Goal: Task Accomplishment & Management: Manage account settings

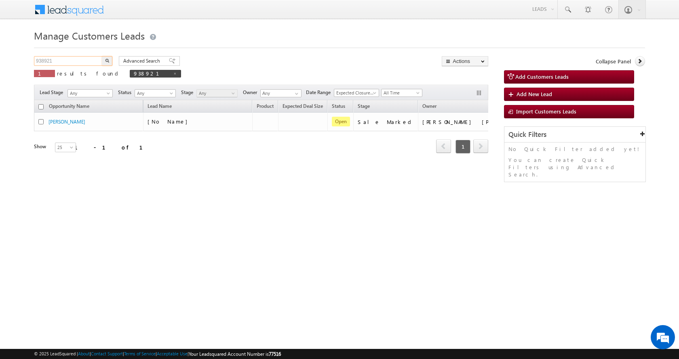
click at [37, 62] on input "938921" at bounding box center [68, 61] width 69 height 10
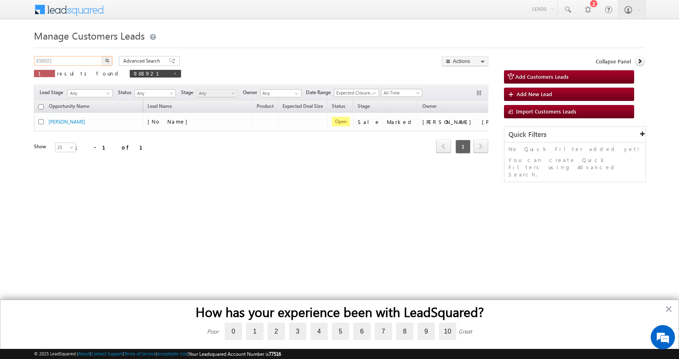
click at [40, 61] on input "938921" at bounding box center [68, 61] width 69 height 10
paste input "9126"
type input "939126"
click at [102, 56] on button "button" at bounding box center [107, 61] width 11 height 10
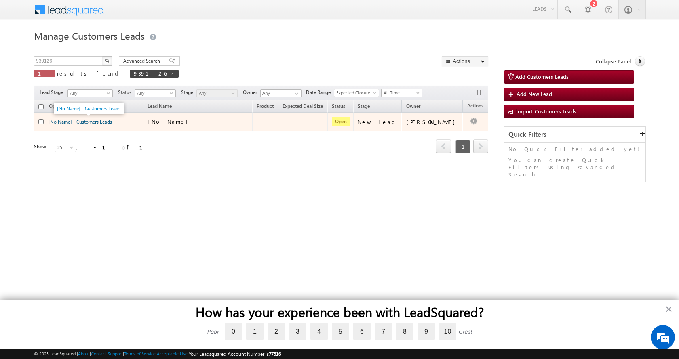
click at [83, 120] on link "[No Name] - Customers Leads" at bounding box center [80, 122] width 63 height 6
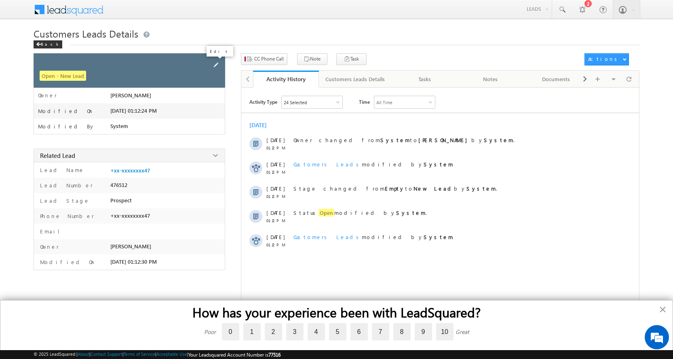
click at [212, 63] on span at bounding box center [215, 65] width 9 height 9
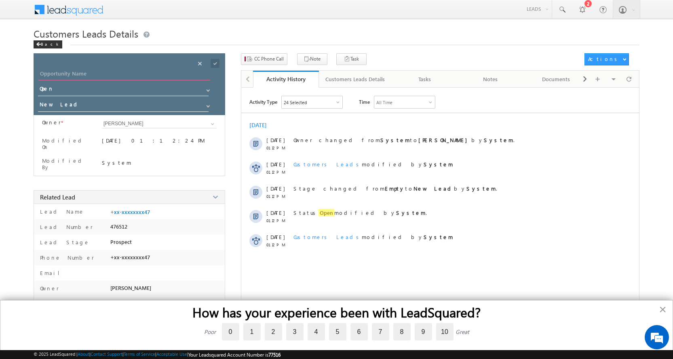
click at [44, 72] on input "Opportunity Name" at bounding box center [124, 74] width 172 height 11
paste input "[PERSON_NAME] [PERSON_NAME]"
type input "[PERSON_NAME] [PERSON_NAME]"
click at [207, 104] on span at bounding box center [208, 106] width 6 height 6
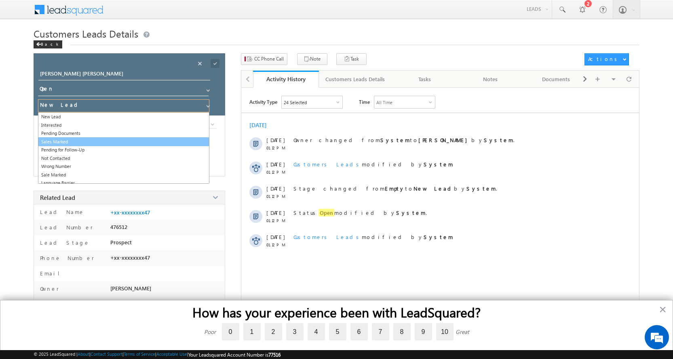
click at [68, 143] on link "Sales Marked" at bounding box center [123, 141] width 171 height 9
type input "Sales Marked"
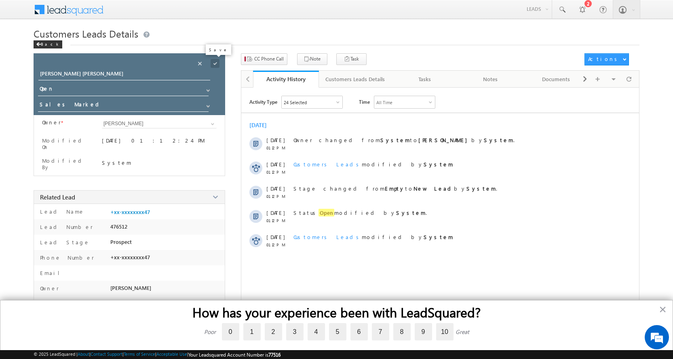
click at [214, 65] on span at bounding box center [215, 63] width 9 height 9
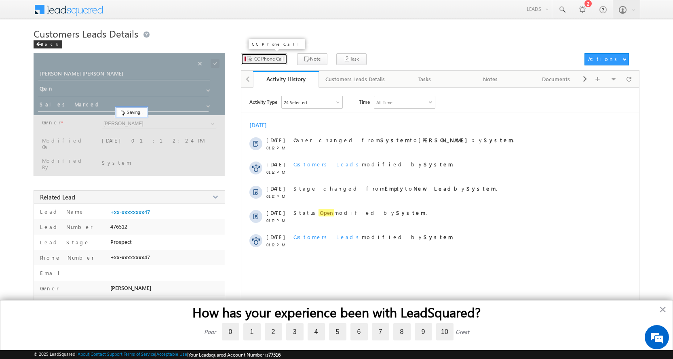
click at [263, 60] on span "CC Phone Call" at bounding box center [269, 58] width 30 height 7
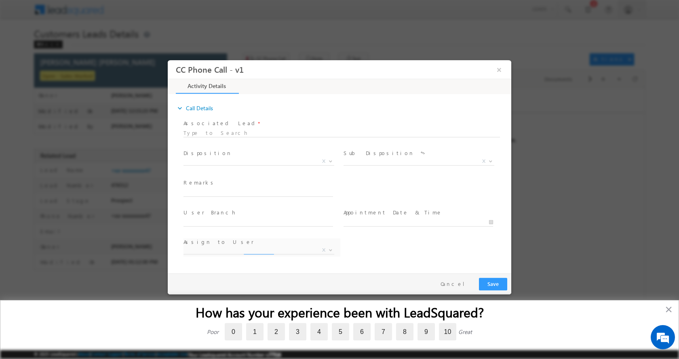
select select "[PERSON_NAME][EMAIL_ADDRESS][PERSON_NAME][DOMAIN_NAME]"
click at [216, 189] on input "text" at bounding box center [259, 192] width 150 height 8
type input "GAJANAN GAJBHIYE SOURABH-7774849147-FLAT PURCHASE-PV-32 -LOAN-28 L-BUSINESS-INC…"
click at [331, 160] on b at bounding box center [330, 160] width 5 height 3
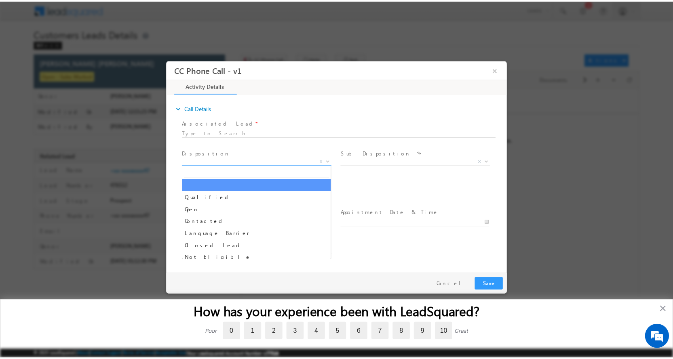
scroll to position [0, 0]
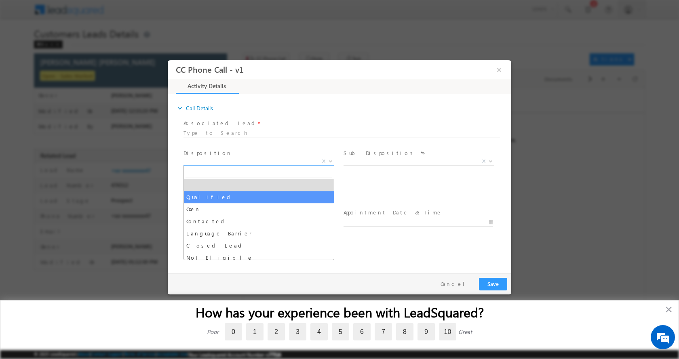
select select "Qualified"
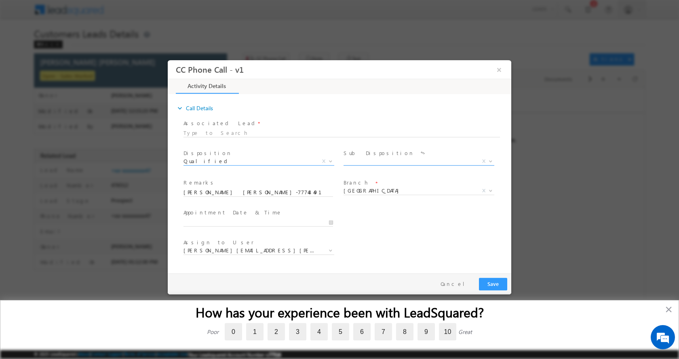
click at [492, 160] on b at bounding box center [490, 160] width 5 height 3
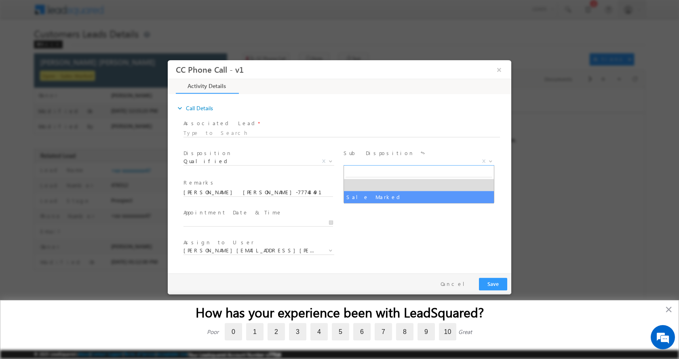
select select "Sale Marked"
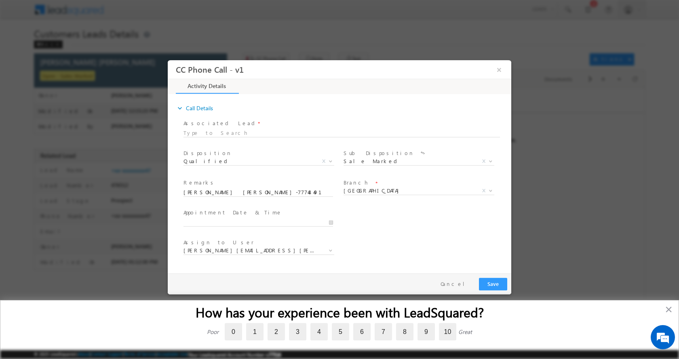
click at [334, 221] on div at bounding box center [262, 222] width 157 height 10
click at [332, 222] on input "09/27/2025 12:11 PM" at bounding box center [259, 222] width 150 height 8
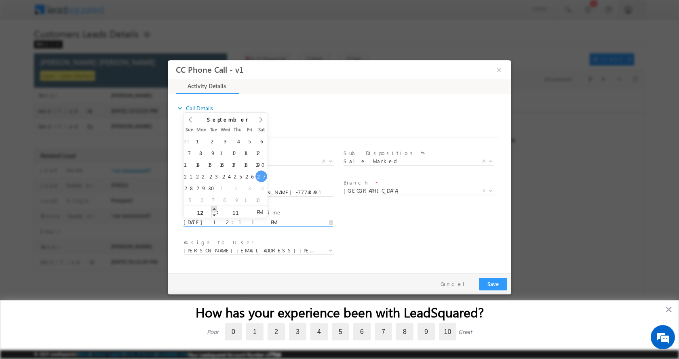
type input "09/27/2025 1:11 PM"
type input "01"
click at [213, 208] on span at bounding box center [214, 209] width 6 height 6
type input "09/27/2025 2:11 PM"
type input "02"
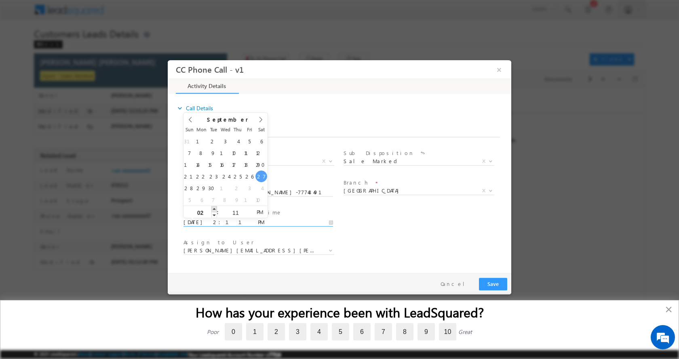
click at [213, 208] on span at bounding box center [214, 209] width 6 height 6
type input "09/27/2025 3:11 PM"
type input "03"
click at [213, 208] on span at bounding box center [214, 209] width 6 height 6
type input "09/27/2025 4:11 PM"
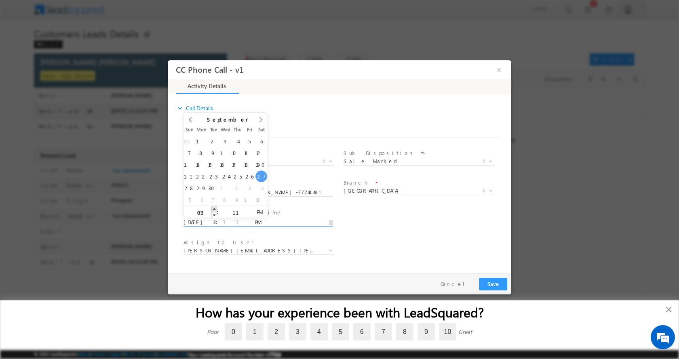
type input "04"
click at [213, 208] on span at bounding box center [214, 209] width 6 height 6
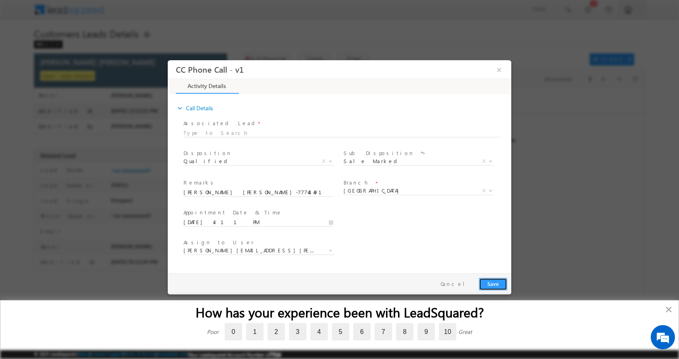
click at [493, 283] on button "Save" at bounding box center [493, 284] width 28 height 13
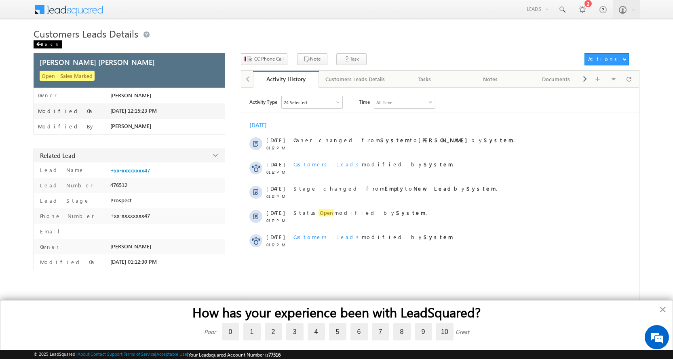
click at [46, 46] on div "Back" at bounding box center [48, 44] width 29 height 8
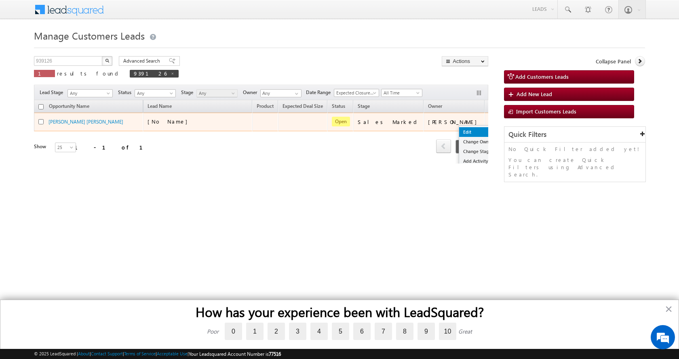
click at [459, 129] on link "Edit" at bounding box center [479, 132] width 40 height 10
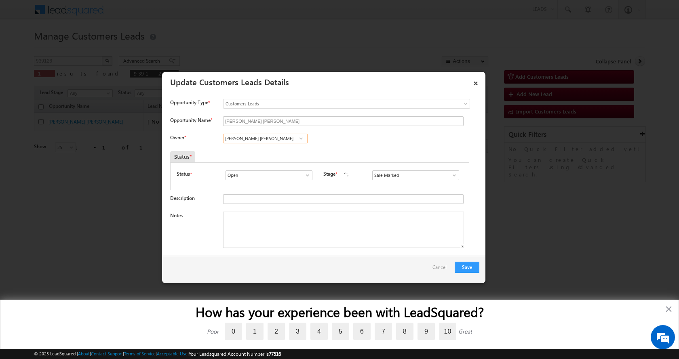
click at [243, 138] on input "[PERSON_NAME] [PERSON_NAME]" at bounding box center [265, 139] width 85 height 10
paste input "shish [PERSON_NAME]"
click at [261, 152] on span "[EMAIL_ADDRESS][PERSON_NAME][DOMAIN_NAME]" at bounding box center [262, 154] width 73 height 6
type input "[PERSON_NAME] [PERSON_NAME]"
click at [280, 243] on textarea "Notes" at bounding box center [343, 230] width 241 height 36
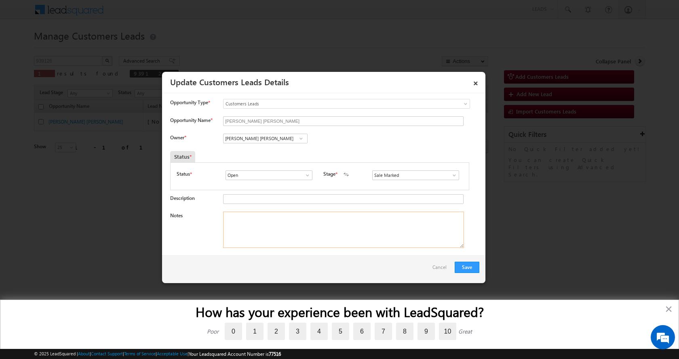
paste textarea "[PERSON_NAME] [PERSON_NAME]-7774849147-FLAT PURCHASE-PV-32 -LOAN-28 L-BUSINESS-…"
type textarea "[PERSON_NAME] [PERSON_NAME]-7774849147-FLAT PURCHASE-PV-32 -LOAN-28 L-BUSINESS-…"
click at [469, 267] on button "Save" at bounding box center [467, 267] width 25 height 11
